Goal: Information Seeking & Learning: Learn about a topic

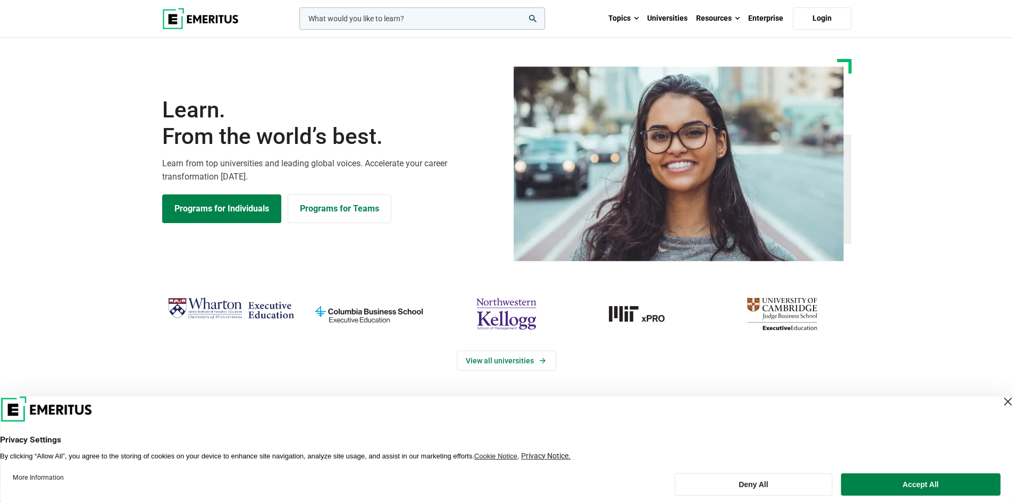
click at [1000, 404] on div "Close Layer" at bounding box center [1007, 402] width 15 height 15
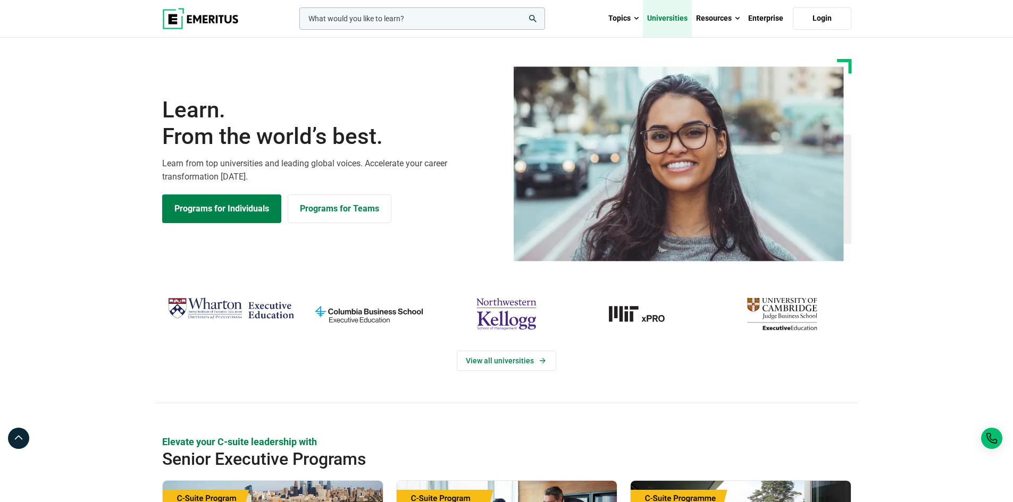
click at [672, 15] on link "Universities" at bounding box center [667, 18] width 49 height 37
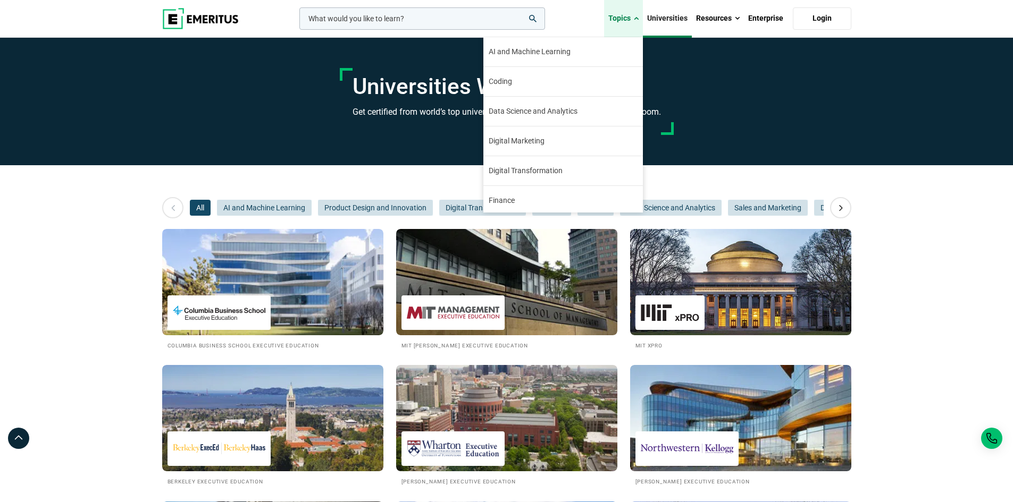
click at [642, 16] on link "Topics" at bounding box center [623, 18] width 39 height 37
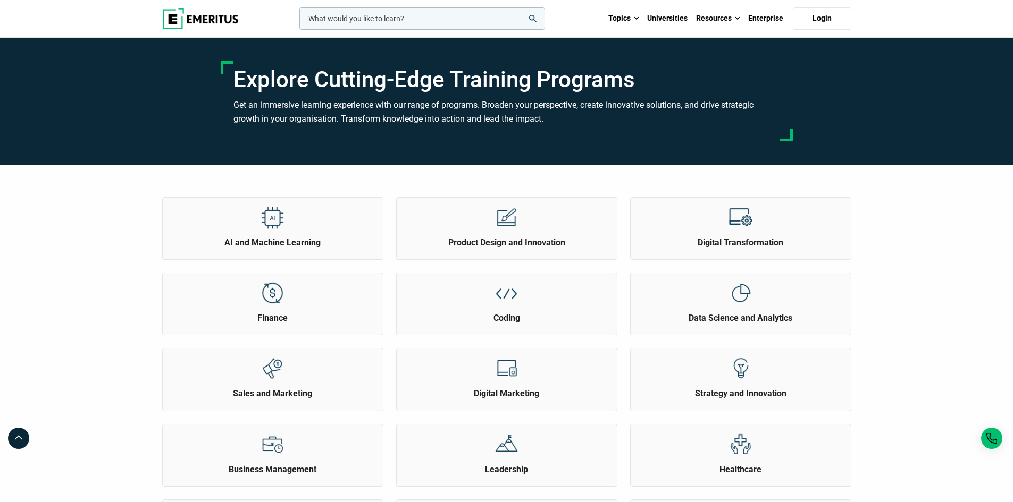
click at [905, 270] on div "AI and Machine Learning Product Design and Innovation Finance" at bounding box center [506, 446] width 1013 height 562
click at [522, 214] on div at bounding box center [507, 217] width 40 height 39
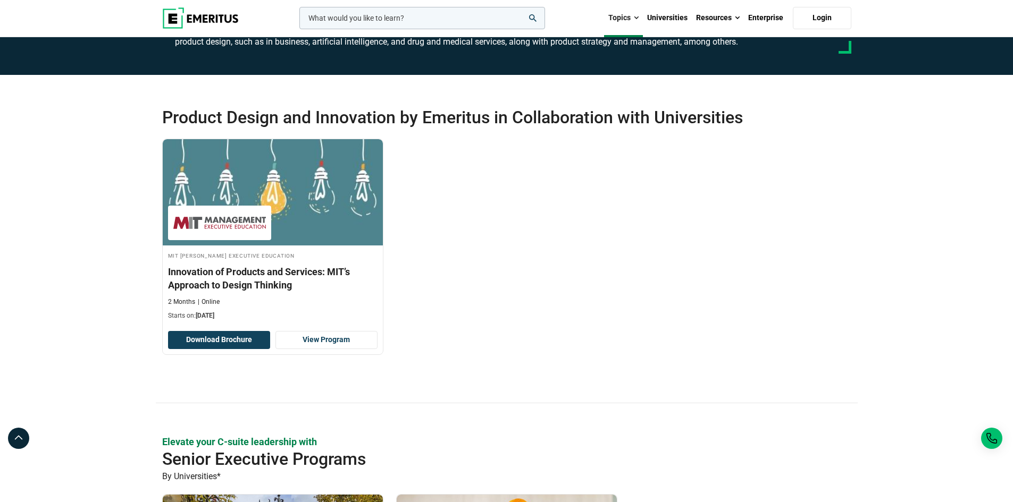
scroll to position [160, 0]
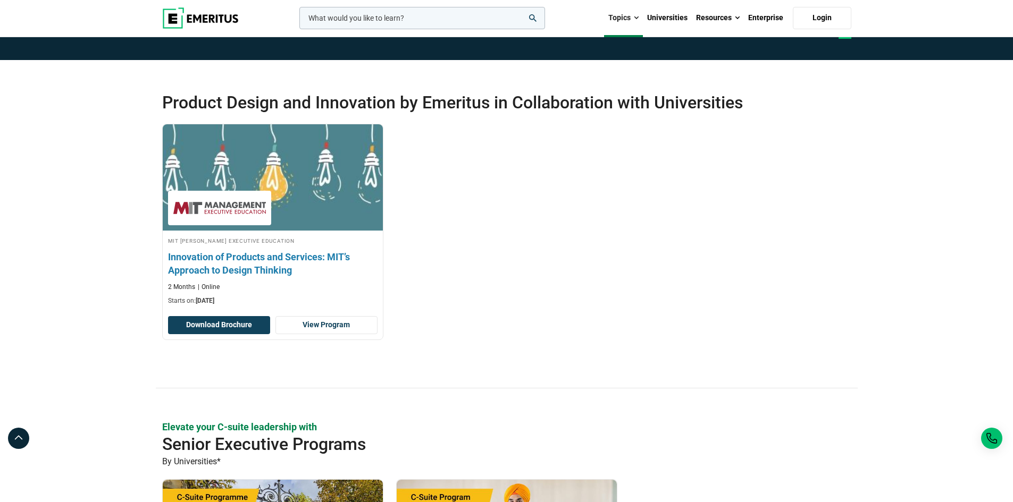
click at [296, 189] on img at bounding box center [273, 177] width 242 height 117
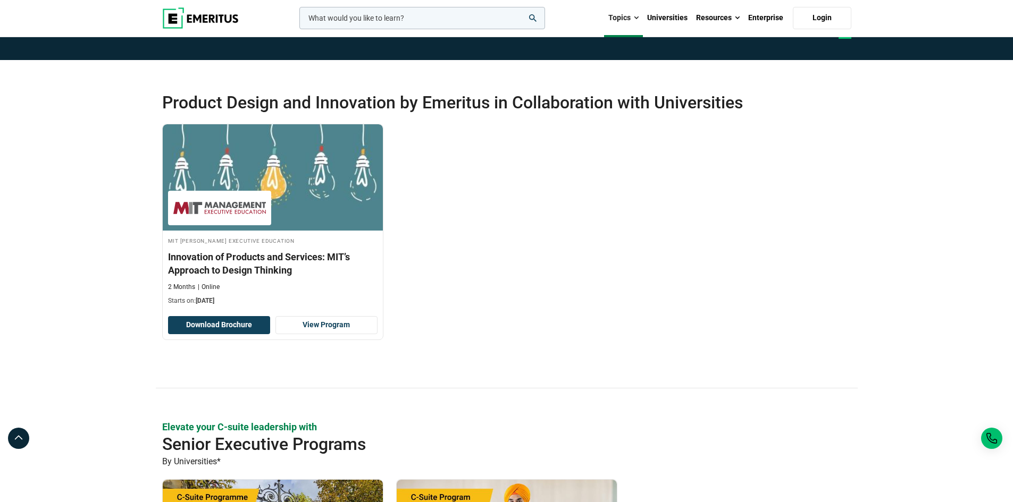
click at [783, 292] on div "MIT Sloan Executive Education Innovation of Products and Services: MIT’s Approa…" at bounding box center [507, 240] width 702 height 232
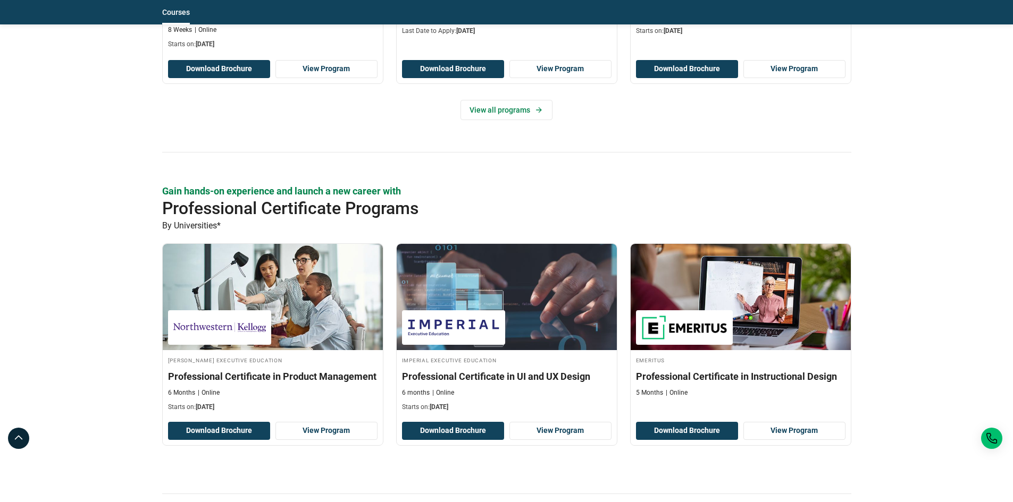
scroll to position [1542, 0]
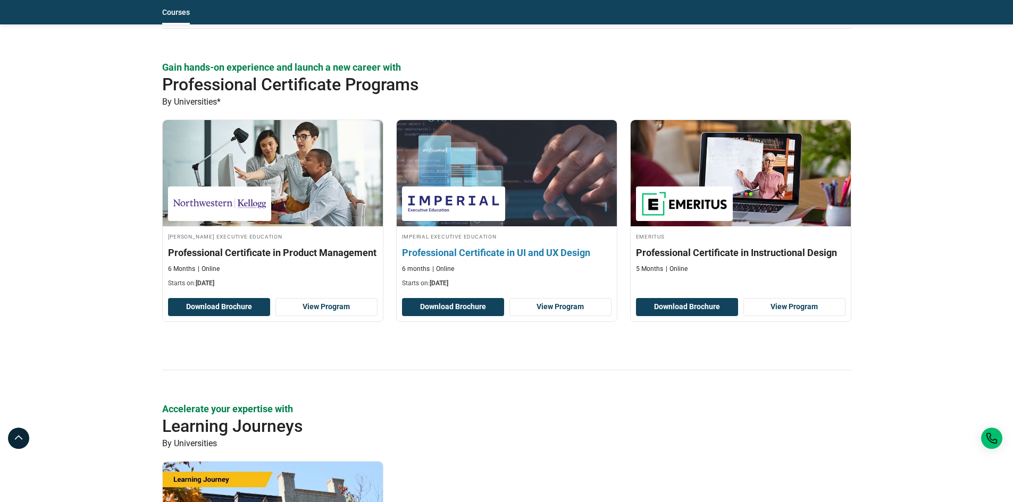
click at [510, 205] on img at bounding box center [507, 173] width 242 height 117
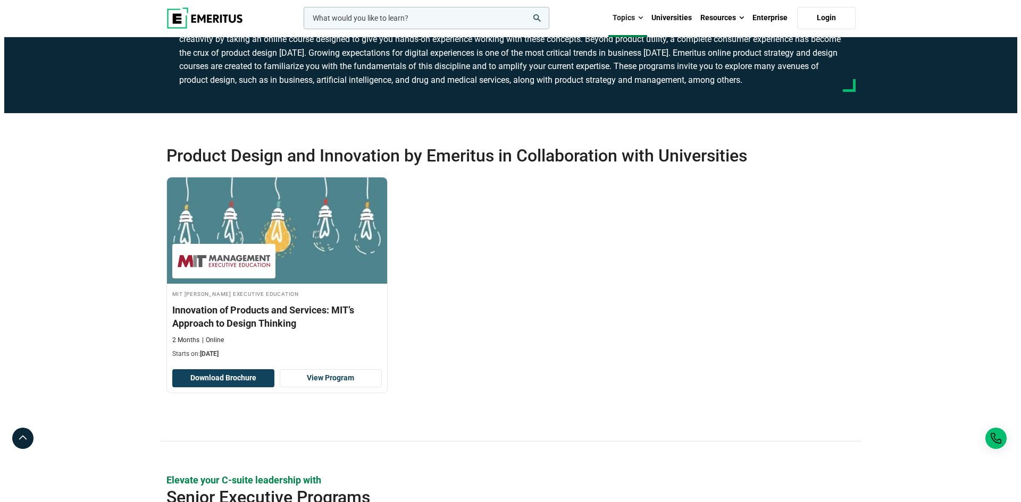
scroll to position [0, 0]
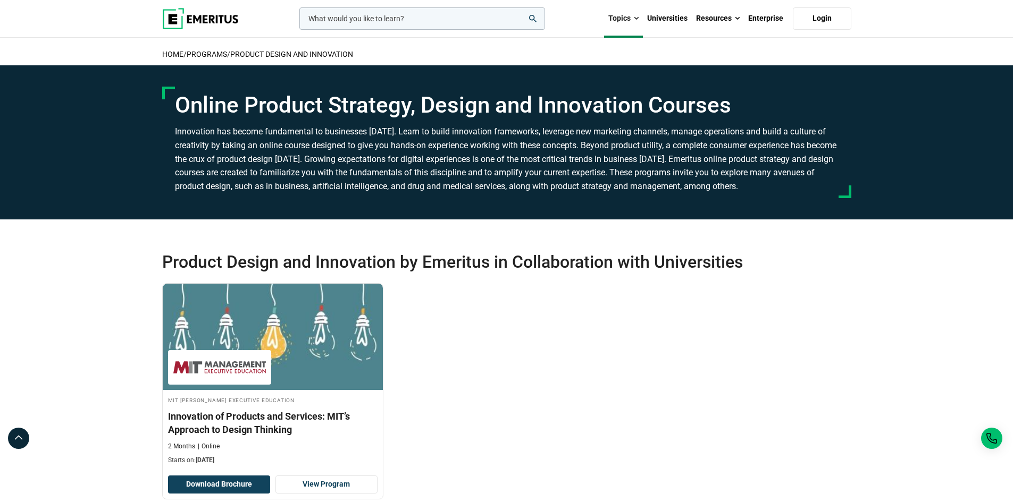
click at [358, 17] on input "woocommerce-product-search-field-0" at bounding box center [422, 18] width 246 height 22
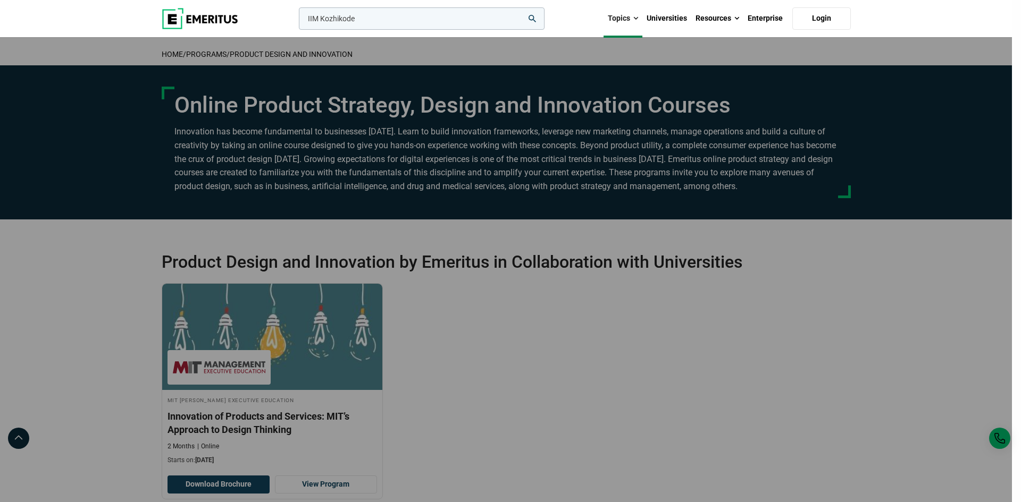
type input "IIM Kozhikode"
click at [297, 21] on button "search" at bounding box center [297, 21] width 0 height 0
click at [533, 16] on icon "search" at bounding box center [532, 18] width 7 height 7
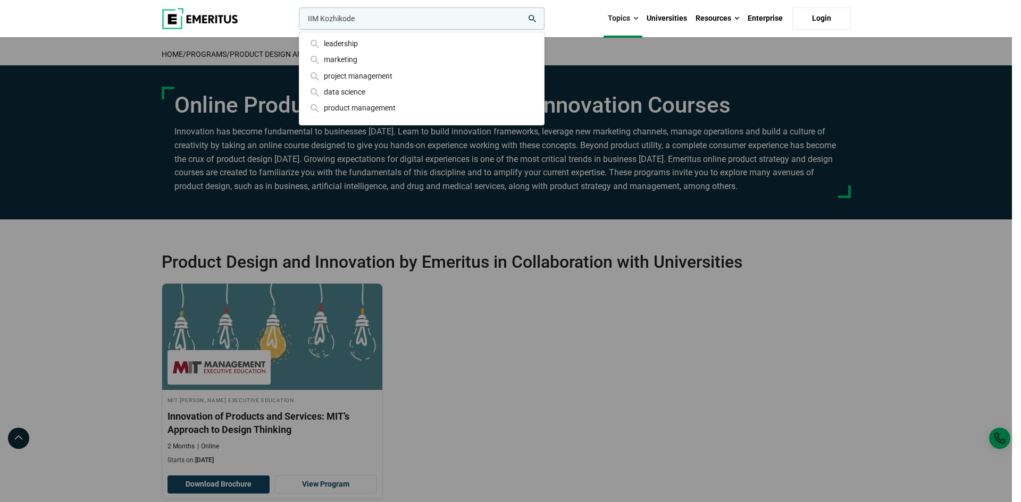
click at [384, 18] on input "IIM Kozhikode" at bounding box center [422, 18] width 246 height 22
drag, startPoint x: 384, startPoint y: 18, endPoint x: 330, endPoint y: 15, distance: 54.3
click at [330, 15] on input "IIM Kozhikode" at bounding box center [422, 18] width 246 height 22
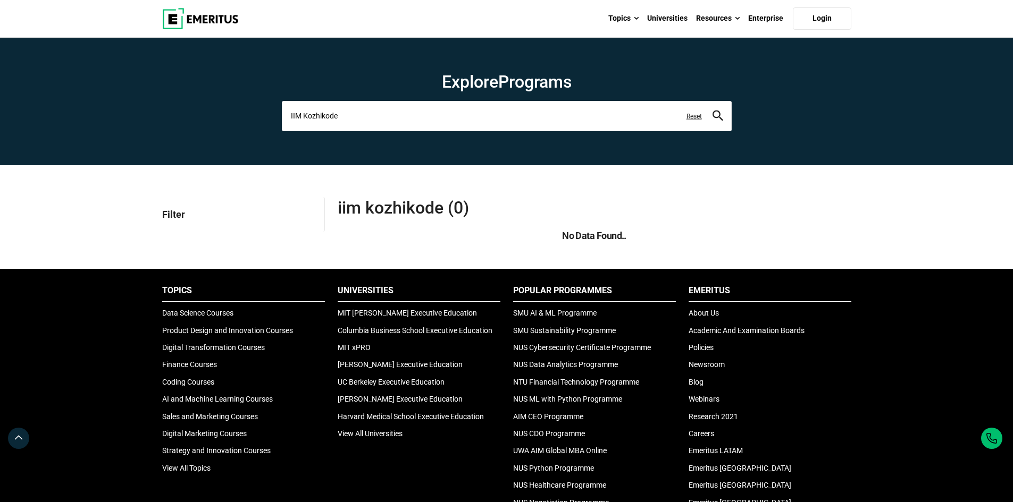
click at [405, 118] on input "IIM Kozhikode" at bounding box center [507, 116] width 450 height 30
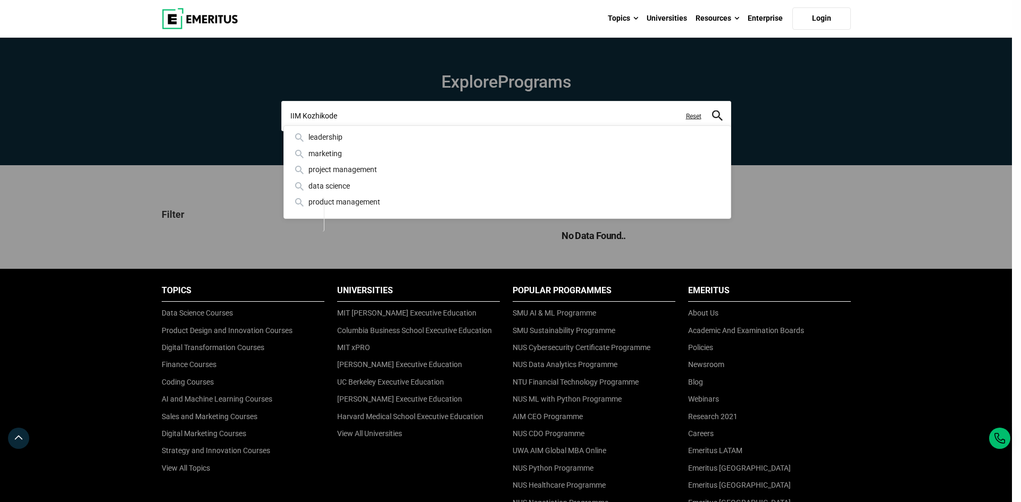
click at [298, 116] on input "IIM Kozhikode" at bounding box center [506, 116] width 450 height 30
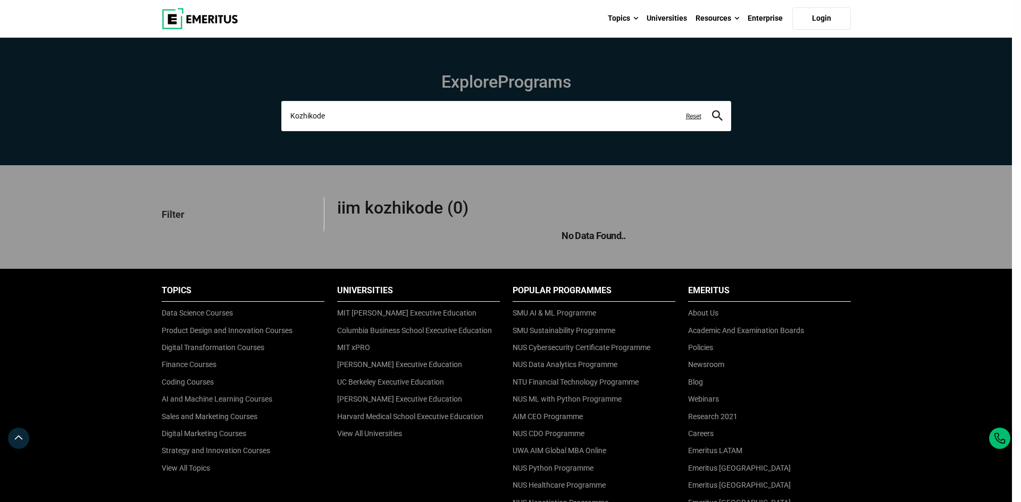
type input "Kozhikode"
click at [712, 110] on button "search" at bounding box center [717, 116] width 11 height 12
click at [714, 113] on icon "search" at bounding box center [717, 115] width 11 height 11
